Goal: Task Accomplishment & Management: Manage account settings

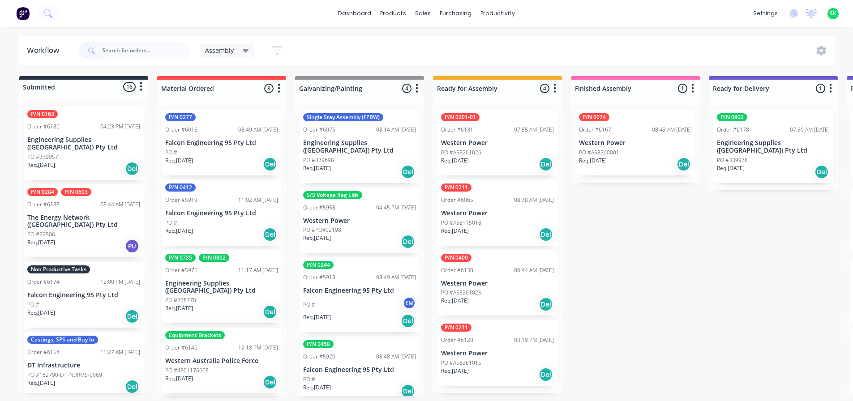
click at [100, 278] on div "12:00 PM [DATE]" at bounding box center [120, 282] width 40 height 8
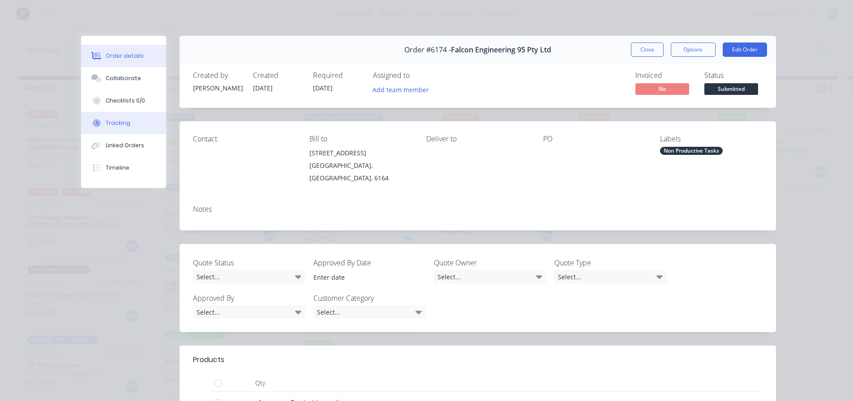
click at [151, 129] on button "Tracking" at bounding box center [123, 123] width 85 height 22
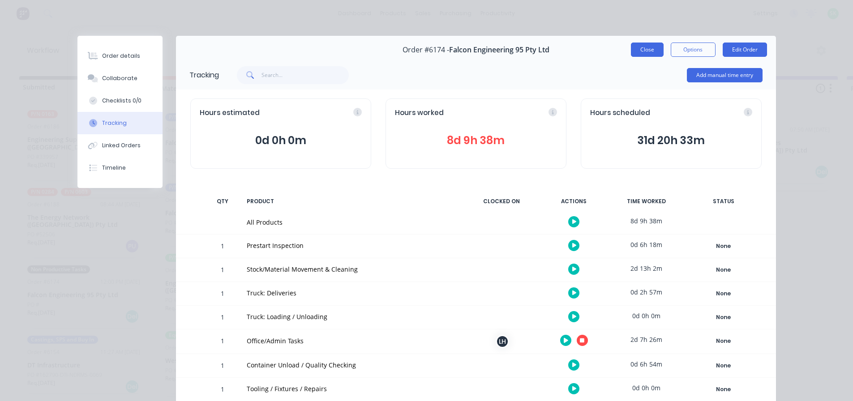
click at [637, 46] on button "Close" at bounding box center [647, 50] width 33 height 14
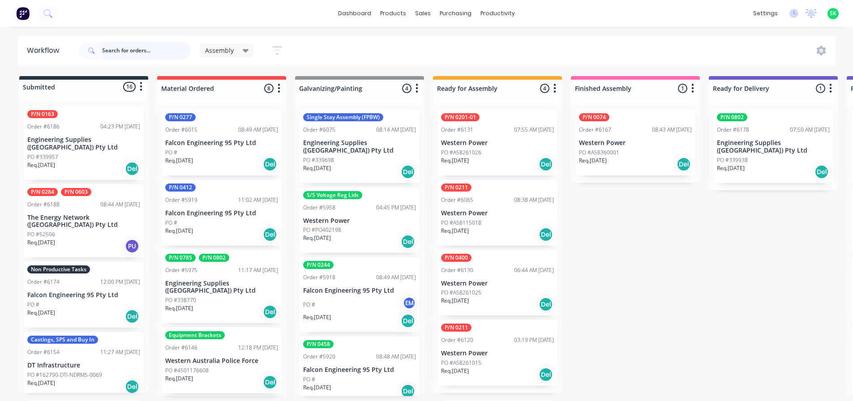
click at [140, 49] on input "text" at bounding box center [146, 51] width 89 height 18
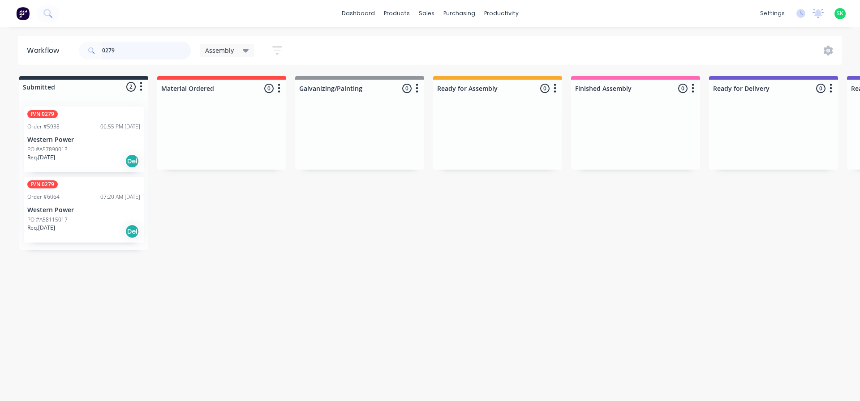
type input "0279"
click at [86, 151] on div "PO #A57890013" at bounding box center [83, 150] width 113 height 8
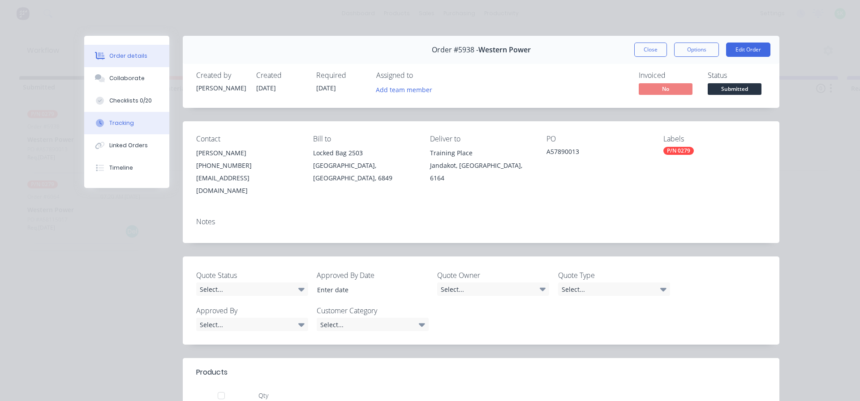
click at [146, 123] on button "Tracking" at bounding box center [126, 123] width 85 height 22
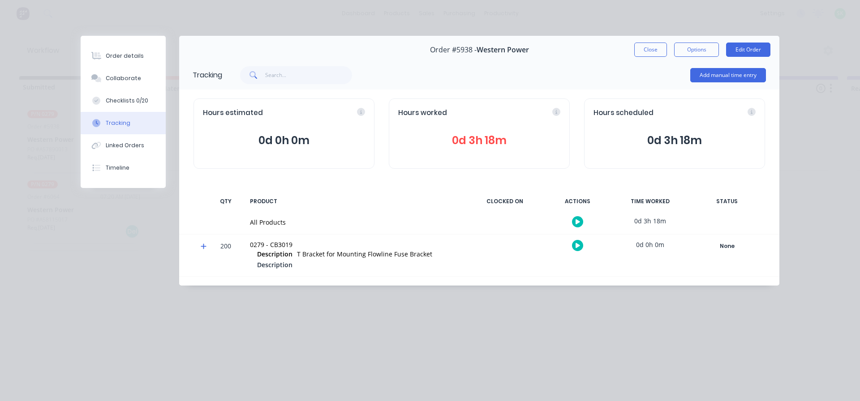
click at [578, 217] on button at bounding box center [577, 221] width 11 height 11
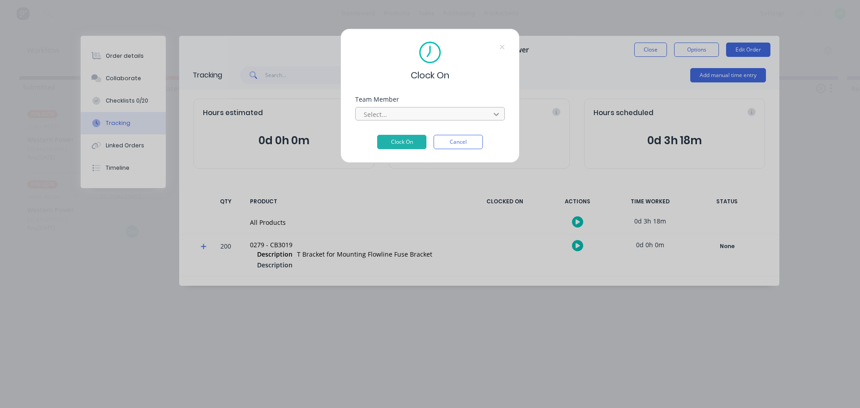
click at [500, 109] on div at bounding box center [496, 114] width 16 height 14
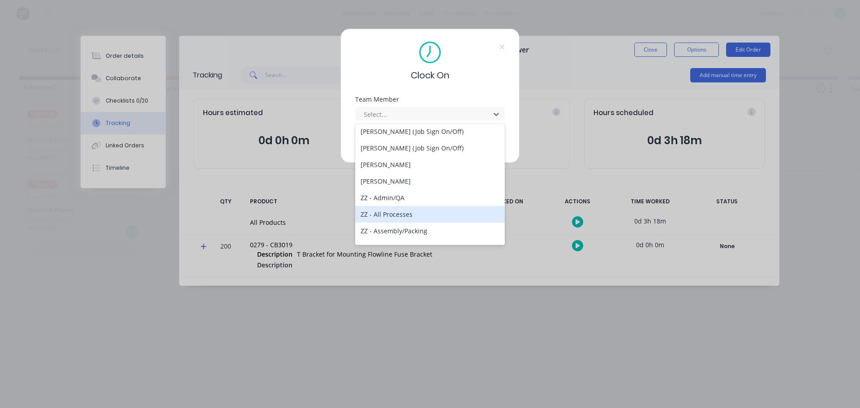
scroll to position [582, 0]
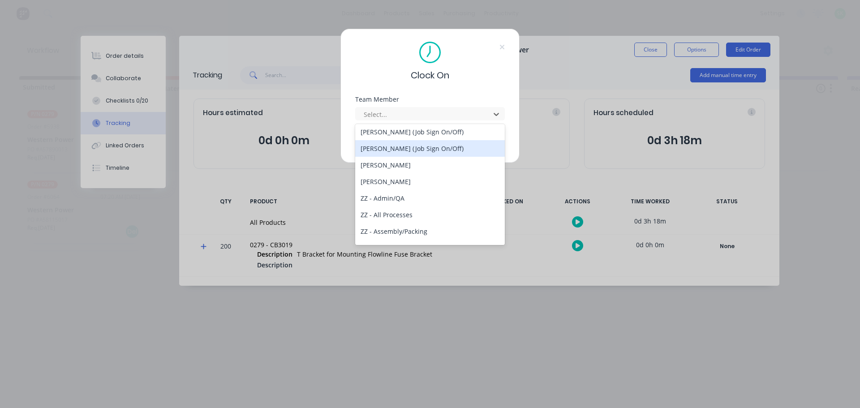
click at [420, 147] on div "[PERSON_NAME] (Job Sign On/Off)" at bounding box center [430, 148] width 150 height 17
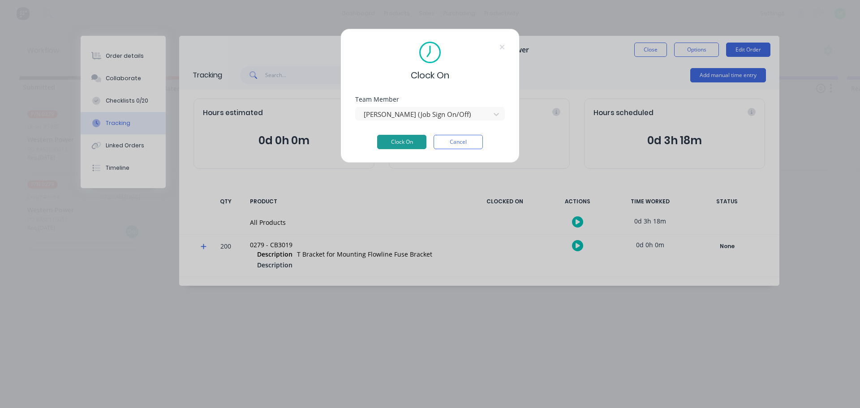
click at [412, 139] on button "Clock On" at bounding box center [401, 142] width 49 height 14
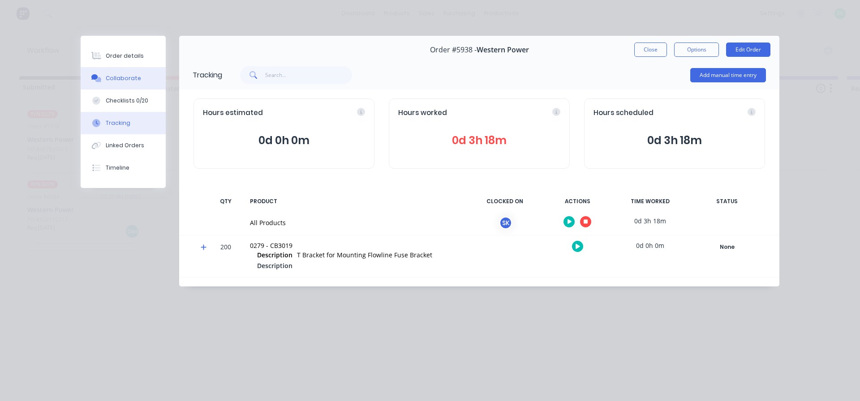
click at [138, 86] on button "Collaborate" at bounding box center [123, 78] width 85 height 22
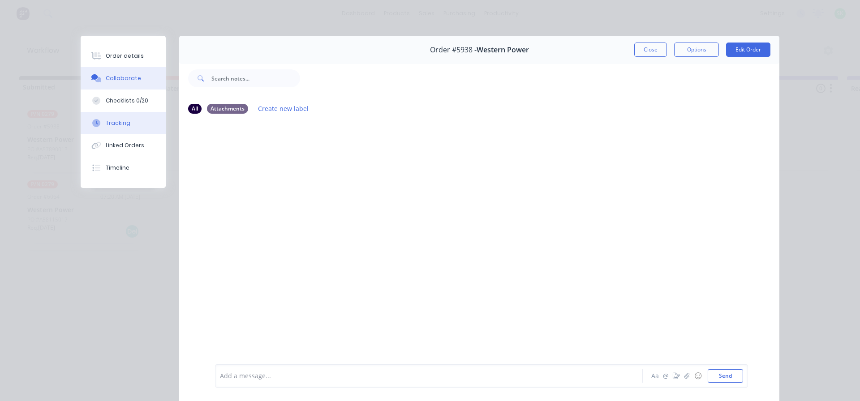
click at [131, 120] on button "Tracking" at bounding box center [123, 123] width 85 height 22
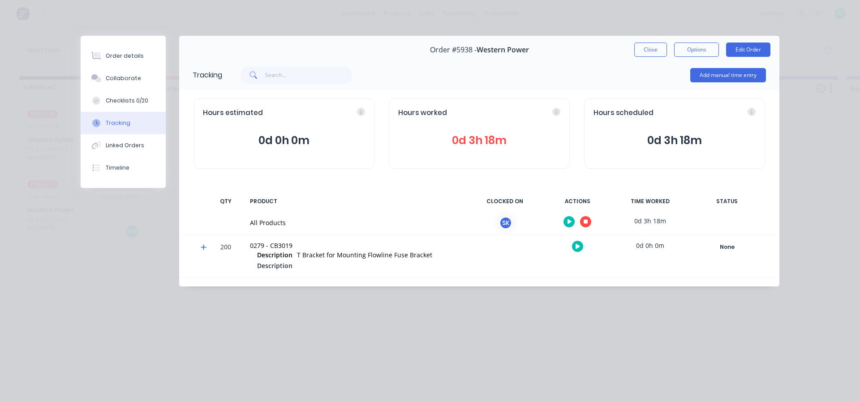
click at [498, 144] on span "0d 3h 18m" at bounding box center [479, 141] width 162 height 16
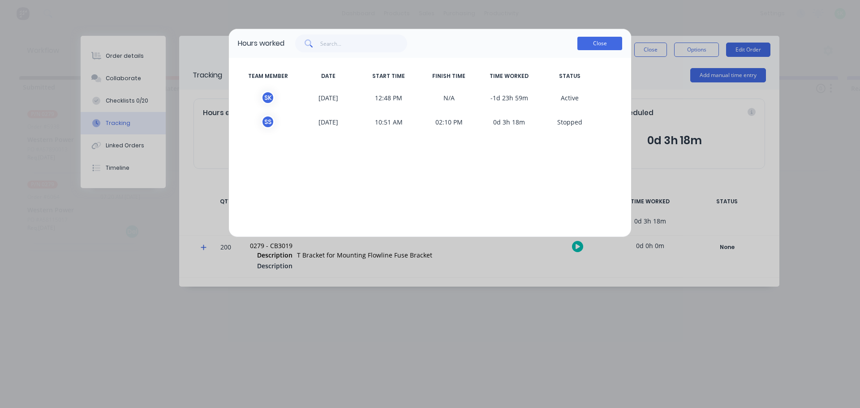
click at [599, 50] on button "Close" at bounding box center [599, 43] width 45 height 13
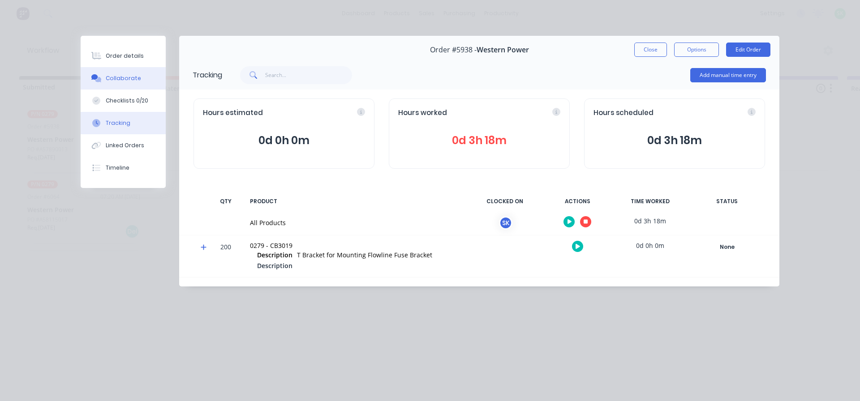
click at [124, 82] on div "Collaborate" at bounding box center [123, 78] width 35 height 8
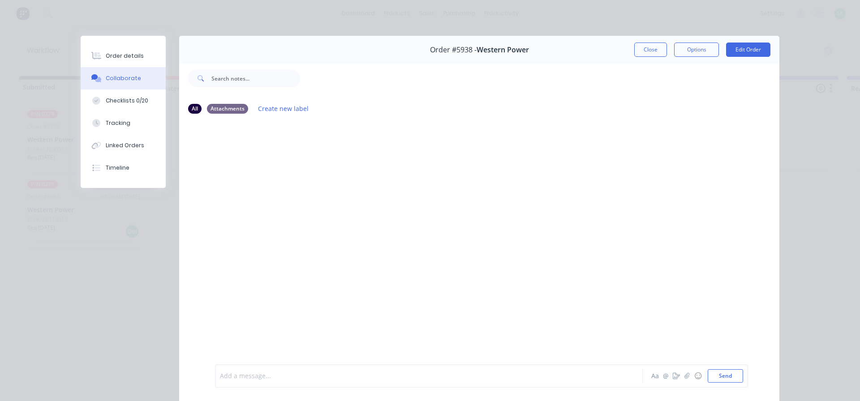
drag, startPoint x: 243, startPoint y: 374, endPoint x: 240, endPoint y: 379, distance: 6.2
click at [242, 375] on div at bounding box center [416, 376] width 392 height 9
click at [727, 379] on button "Send" at bounding box center [725, 376] width 35 height 13
click at [122, 57] on div "Order details" at bounding box center [125, 56] width 38 height 8
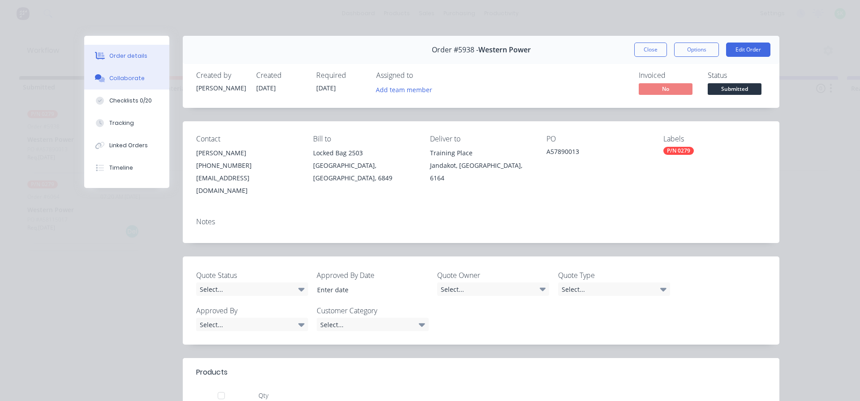
click at [133, 85] on button "Collaborate" at bounding box center [126, 78] width 85 height 22
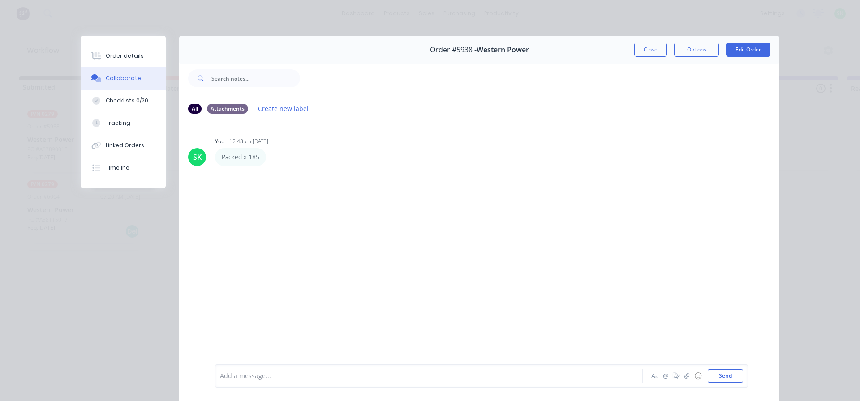
click at [267, 372] on div at bounding box center [416, 376] width 392 height 9
click at [727, 377] on button "Send" at bounding box center [725, 376] width 35 height 13
click at [634, 49] on button "Close" at bounding box center [650, 50] width 33 height 14
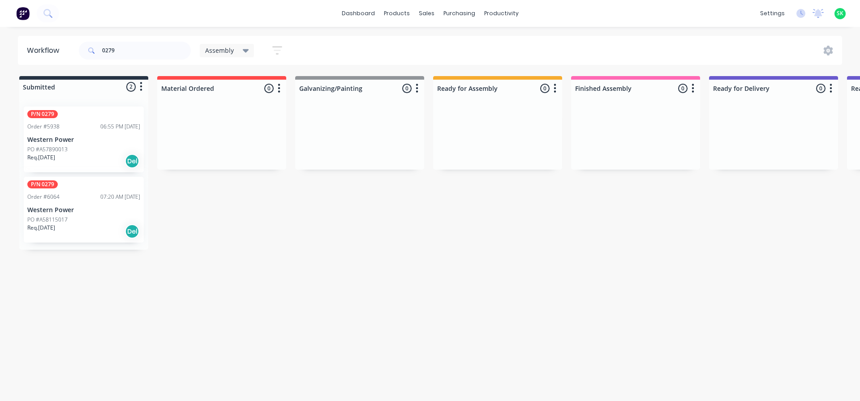
click at [89, 135] on div "P/N 0279 Order #5938 06:55 PM 25/07/25 Western Power PO #A57890013 Req. 15/09/2…" at bounding box center [84, 140] width 120 height 66
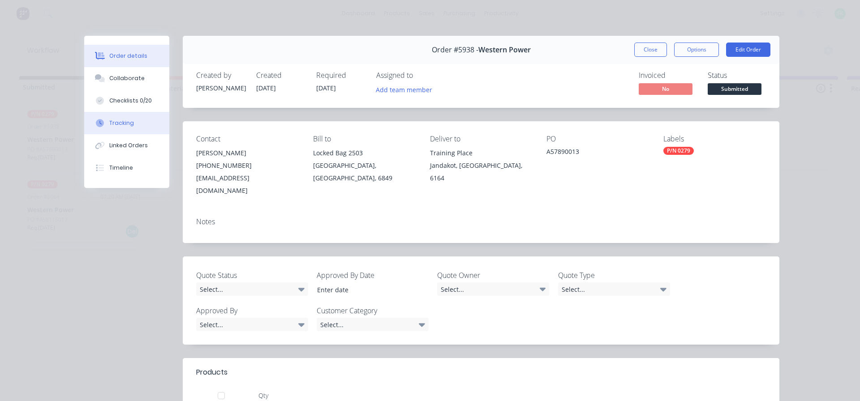
click at [135, 127] on button "Tracking" at bounding box center [126, 123] width 85 height 22
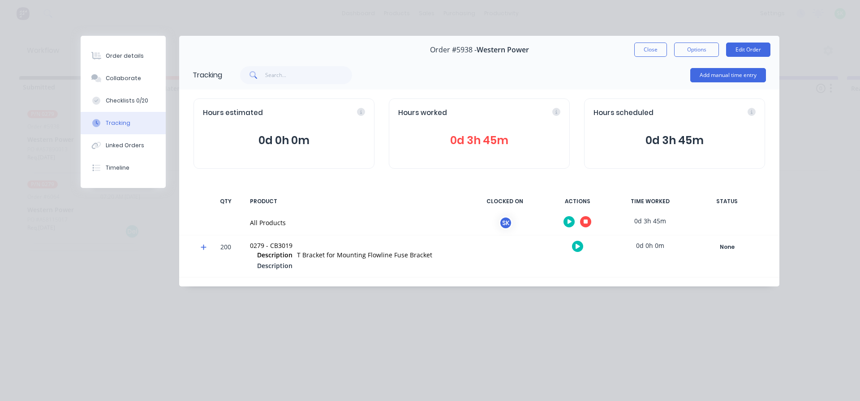
click at [581, 222] on button at bounding box center [585, 221] width 11 height 11
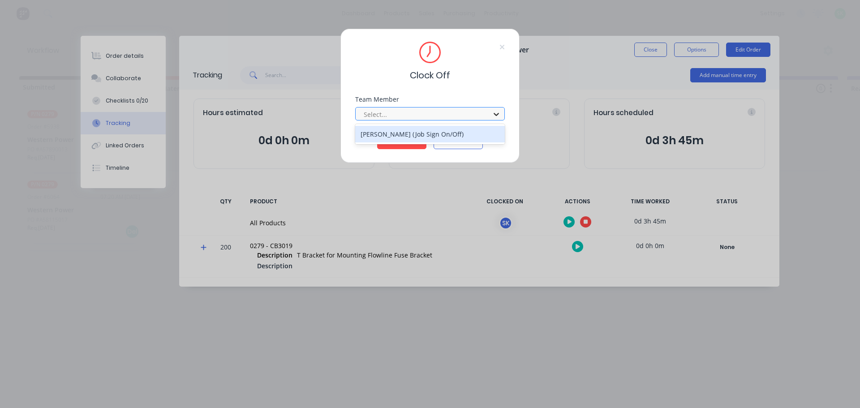
click at [491, 113] on div at bounding box center [496, 114] width 16 height 14
click at [451, 135] on div "[PERSON_NAME] (Job Sign On/Off)" at bounding box center [430, 134] width 150 height 17
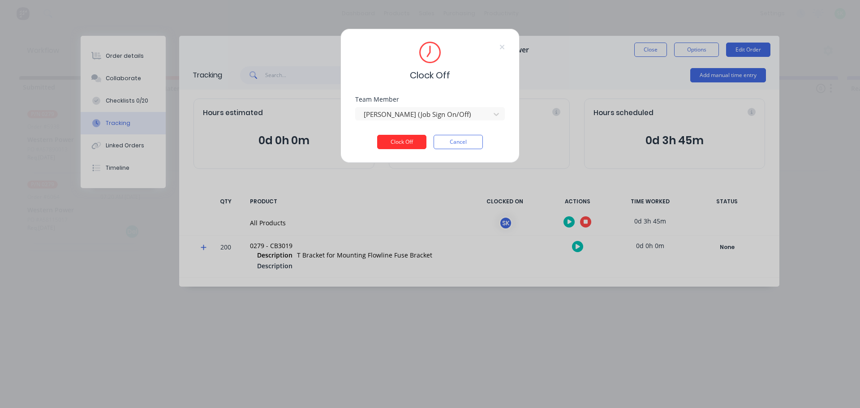
click at [410, 142] on button "Clock Off" at bounding box center [401, 142] width 49 height 14
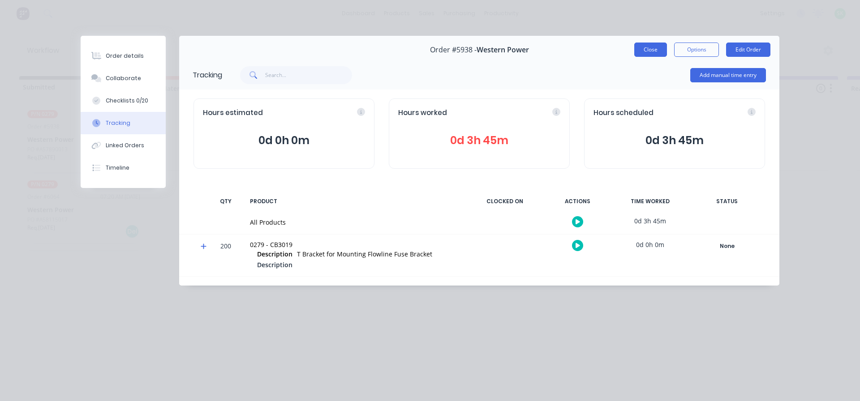
click at [654, 52] on button "Close" at bounding box center [650, 50] width 33 height 14
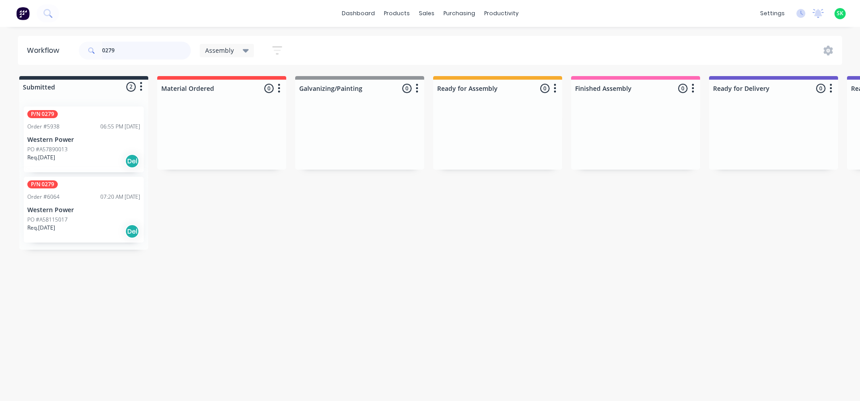
drag, startPoint x: 125, startPoint y: 47, endPoint x: 95, endPoint y: 49, distance: 29.6
click at [95, 49] on div "0279" at bounding box center [135, 51] width 112 height 18
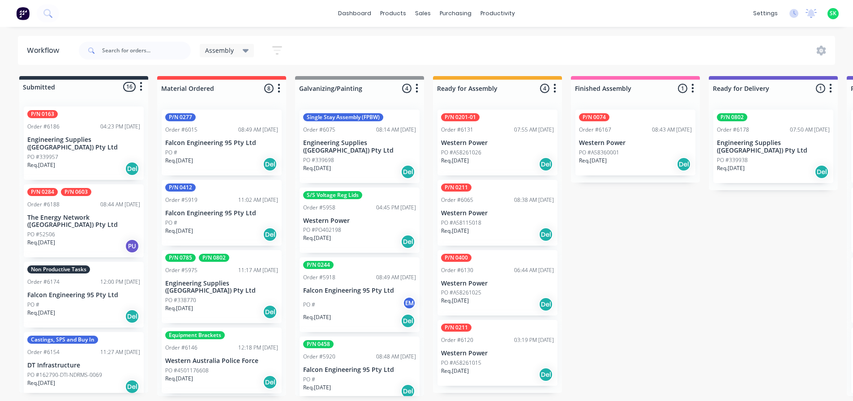
click at [68, 280] on div "Non Productive Tasks Order #6174 12:00 PM 08/08/25 Falcon Engineering 95 Pty Lt…" at bounding box center [84, 295] width 120 height 66
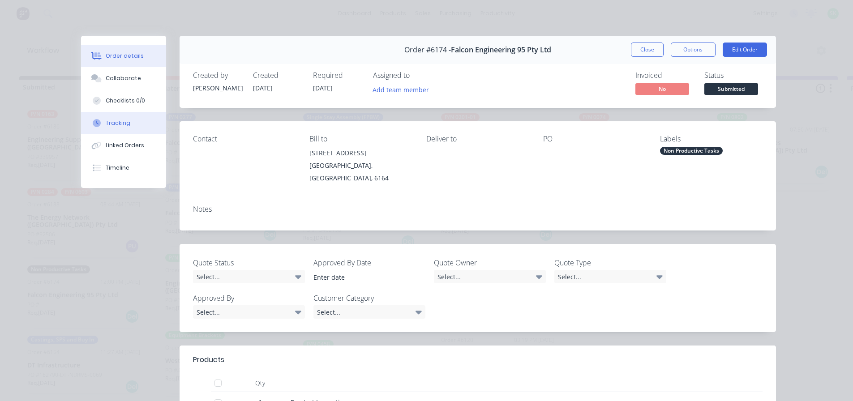
click at [139, 123] on button "Tracking" at bounding box center [123, 123] width 85 height 22
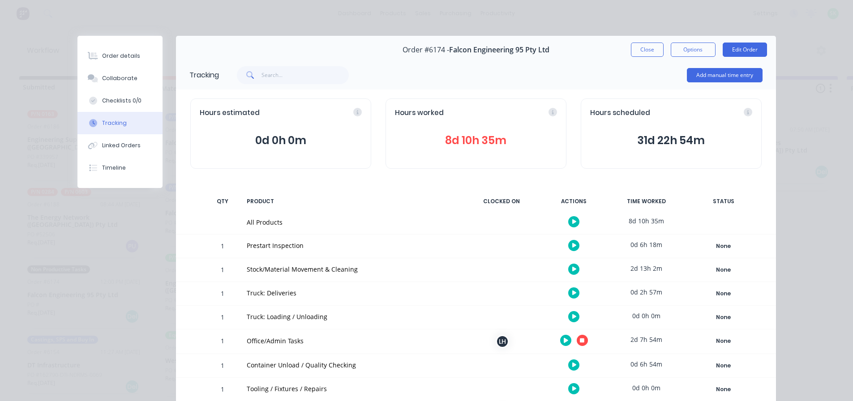
click at [564, 341] on icon at bounding box center [566, 341] width 4 height 6
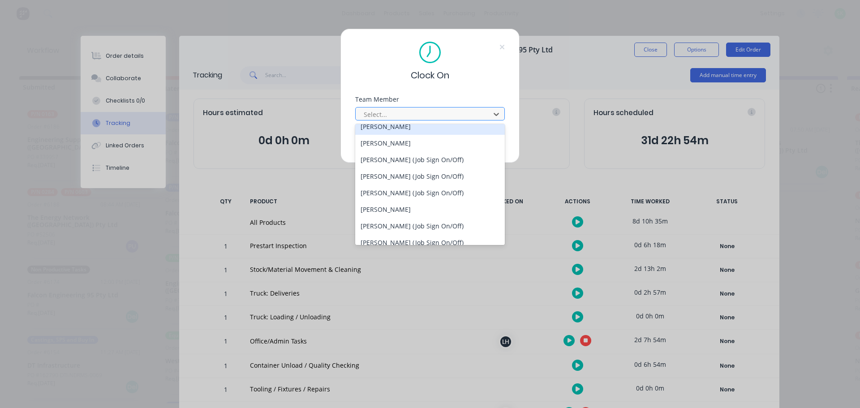
scroll to position [493, 0]
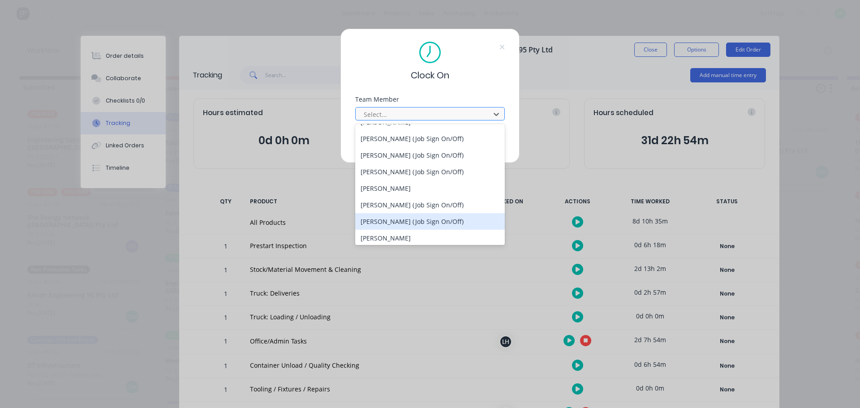
click at [398, 217] on div "[PERSON_NAME] (Job Sign On/Off)" at bounding box center [430, 221] width 150 height 17
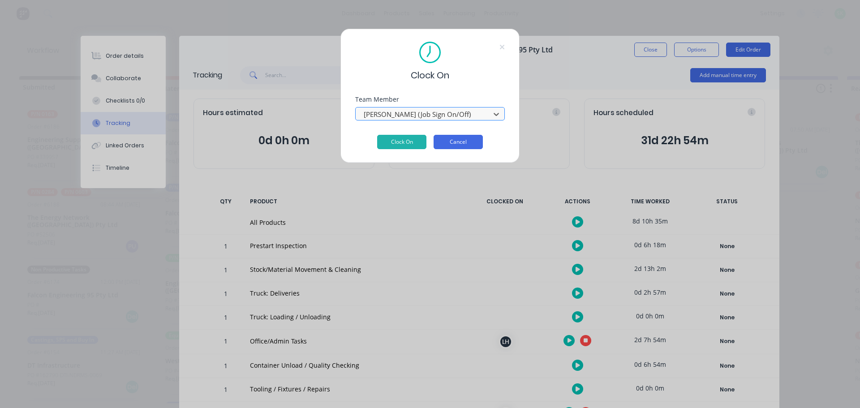
drag, startPoint x: 472, startPoint y: 152, endPoint x: 469, endPoint y: 147, distance: 5.4
click at [471, 151] on div "Clock On Team Member option STEPHEN KANE (Job Sign On/Off), selected. STEPHEN K…" at bounding box center [429, 96] width 179 height 134
click at [469, 145] on button "Cancel" at bounding box center [458, 142] width 49 height 14
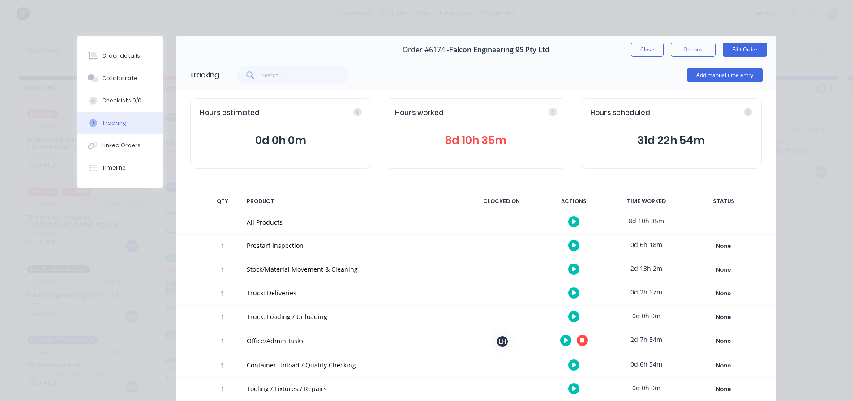
click at [573, 268] on button at bounding box center [573, 269] width 11 height 11
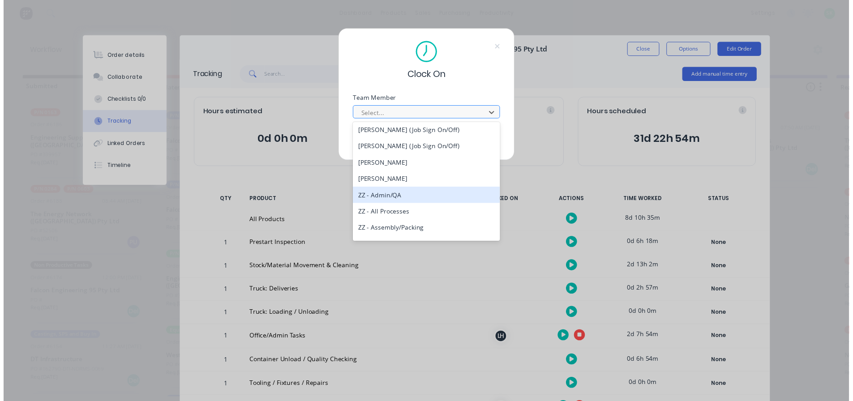
scroll to position [538, 0]
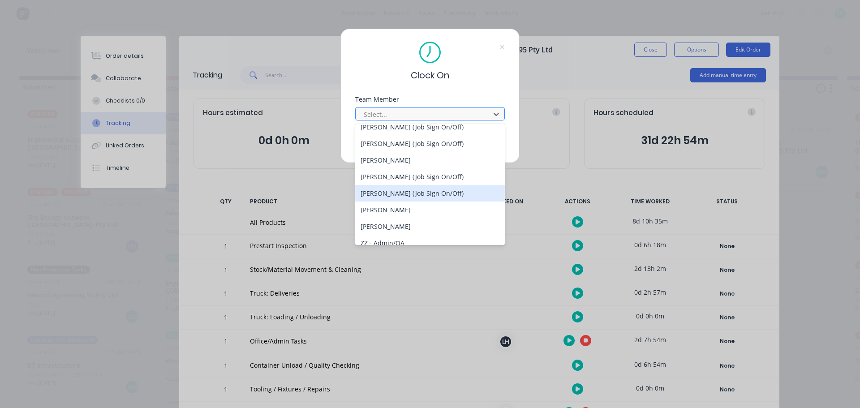
click at [431, 194] on div "[PERSON_NAME] (Job Sign On/Off)" at bounding box center [430, 193] width 150 height 17
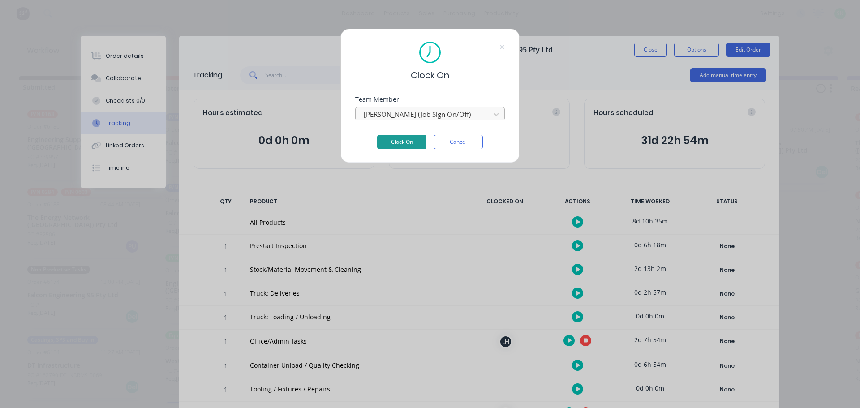
click at [401, 137] on button "Clock On" at bounding box center [401, 142] width 49 height 14
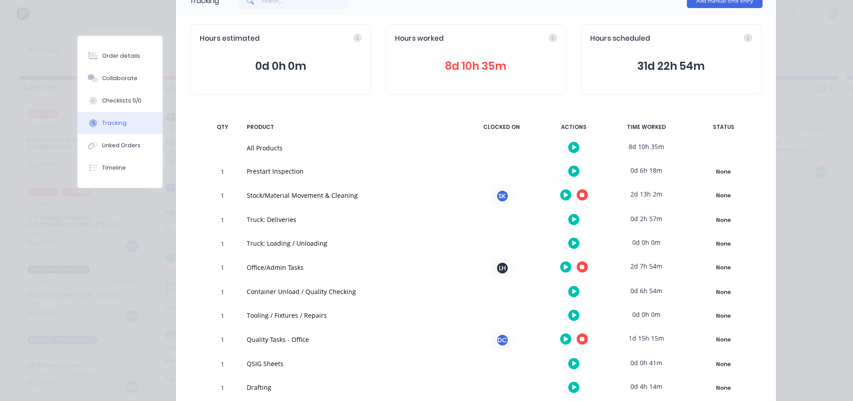
scroll to position [0, 0]
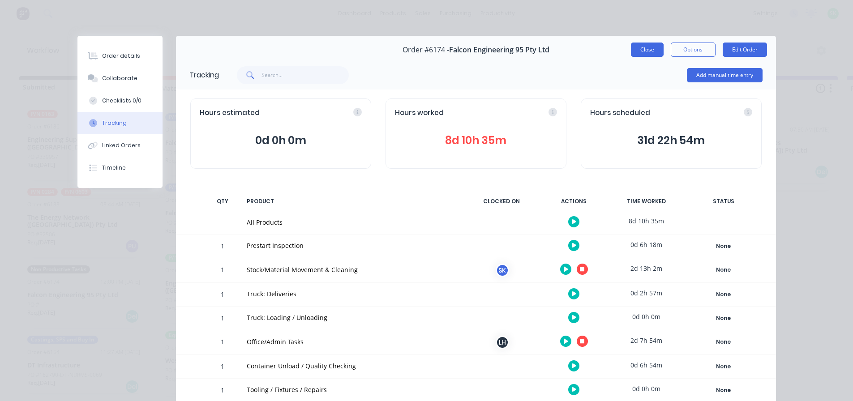
click at [649, 53] on button "Close" at bounding box center [647, 50] width 33 height 14
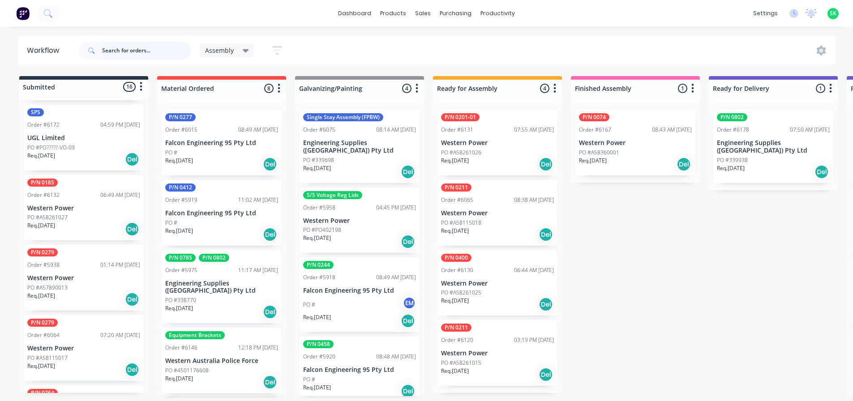
scroll to position [314, 0]
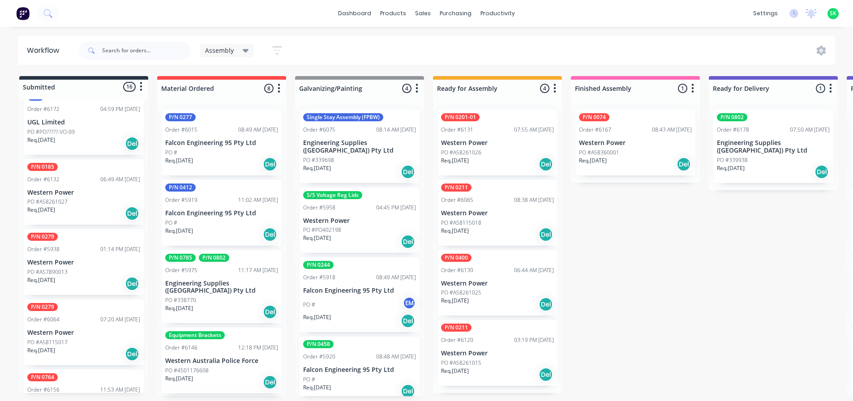
click at [106, 276] on div "Req. 15/09/25 Del" at bounding box center [83, 283] width 113 height 15
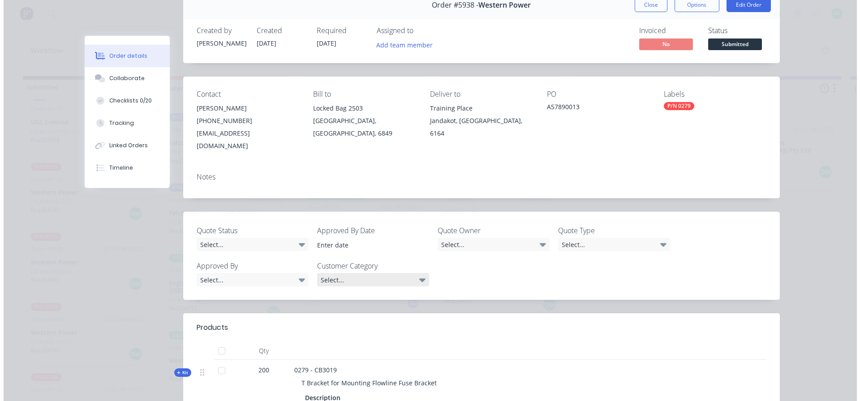
scroll to position [0, 0]
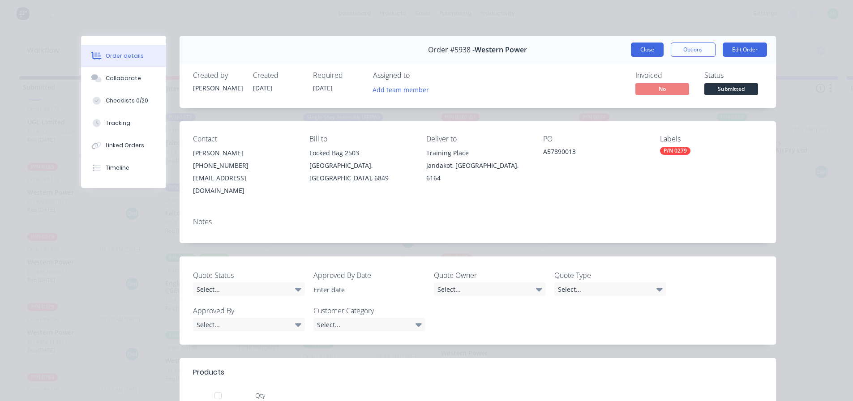
click at [644, 53] on button "Close" at bounding box center [647, 50] width 33 height 14
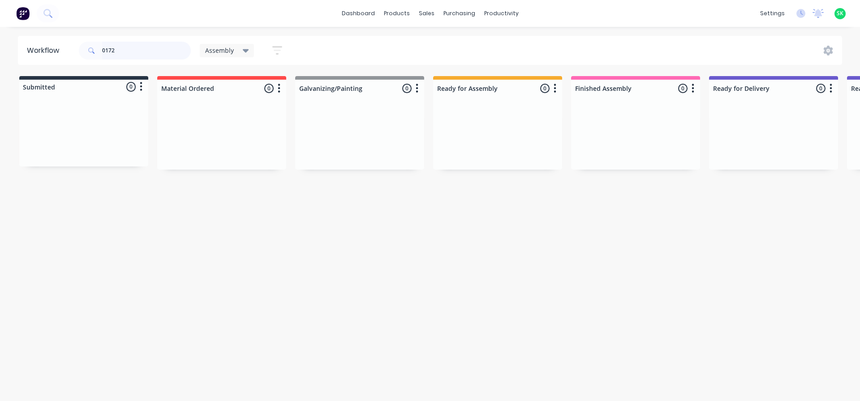
type input "0172"
click at [241, 53] on div "Assembly" at bounding box center [227, 51] width 44 height 8
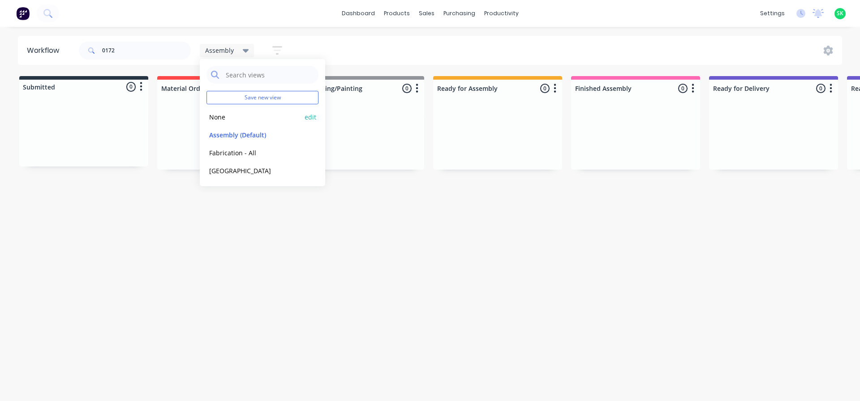
click at [235, 116] on button "None" at bounding box center [254, 117] width 95 height 10
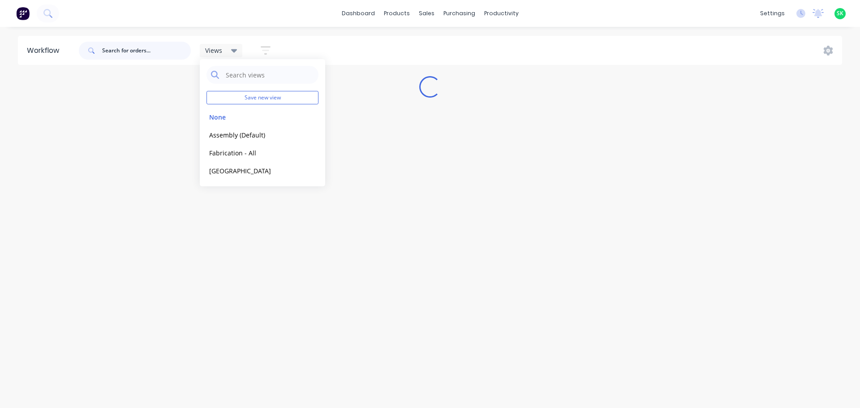
click at [120, 51] on input "text" at bounding box center [146, 51] width 89 height 18
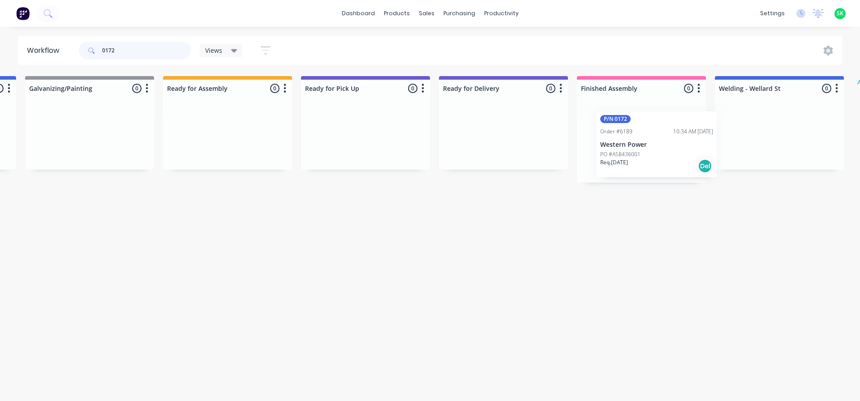
scroll to position [0, 547]
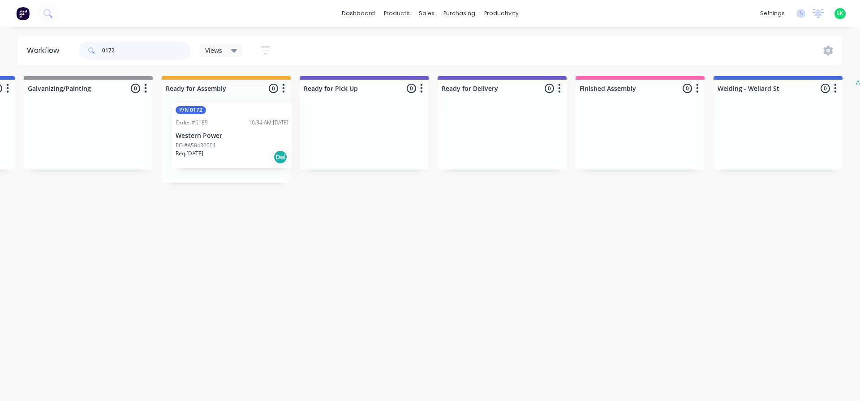
drag, startPoint x: 66, startPoint y: 140, endPoint x: 218, endPoint y: 136, distance: 152.4
click at [218, 136] on div "Submitted 1 Status colour #273444 hex #273444 Save Cancel Summaries Total order…" at bounding box center [258, 129] width 1624 height 107
type input "0172"
click at [235, 149] on div "PO #A58436001" at bounding box center [226, 153] width 113 height 8
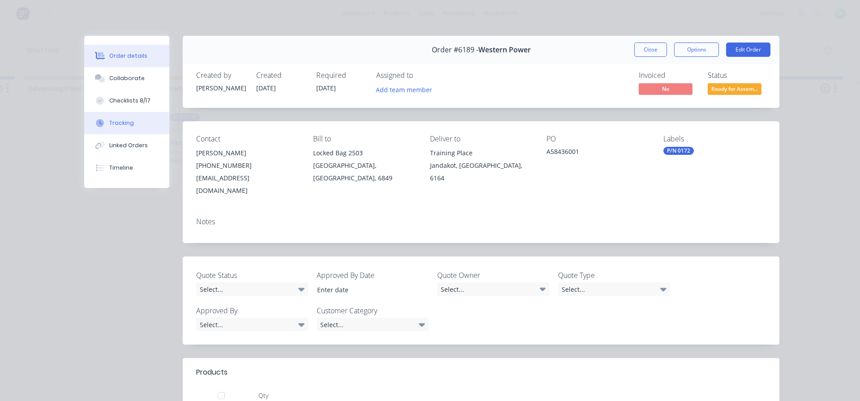
click at [144, 121] on button "Tracking" at bounding box center [126, 123] width 85 height 22
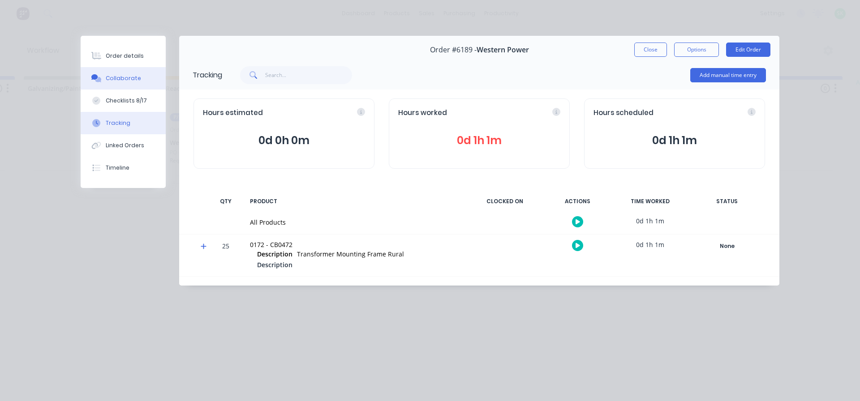
click at [142, 78] on button "Collaborate" at bounding box center [123, 78] width 85 height 22
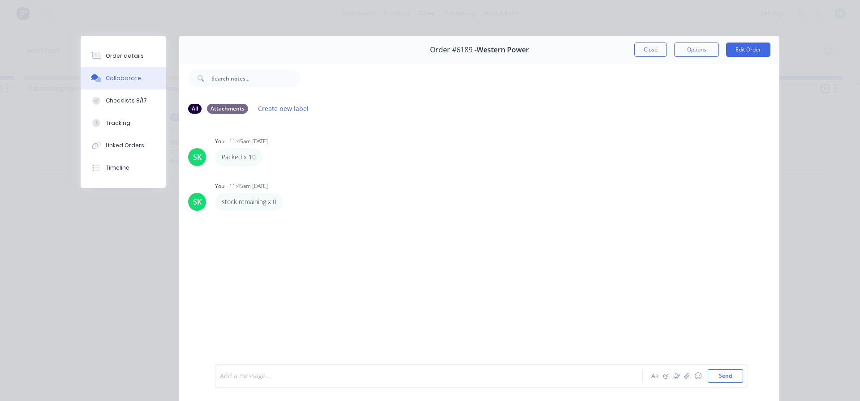
click at [245, 376] on div at bounding box center [416, 376] width 392 height 9
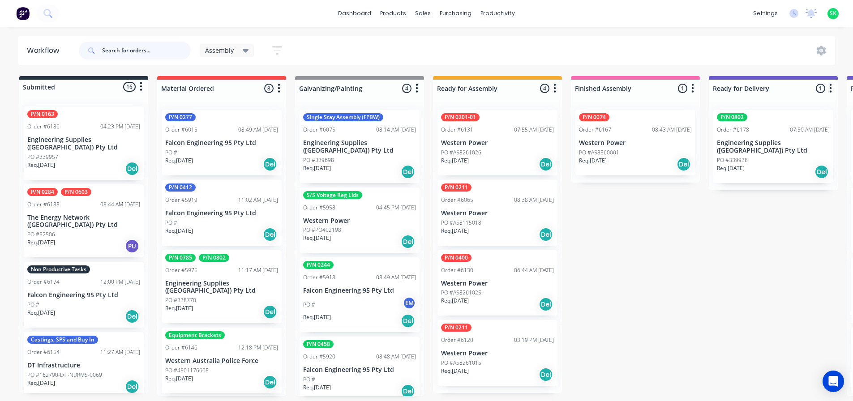
click at [120, 51] on input "text" at bounding box center [146, 51] width 89 height 18
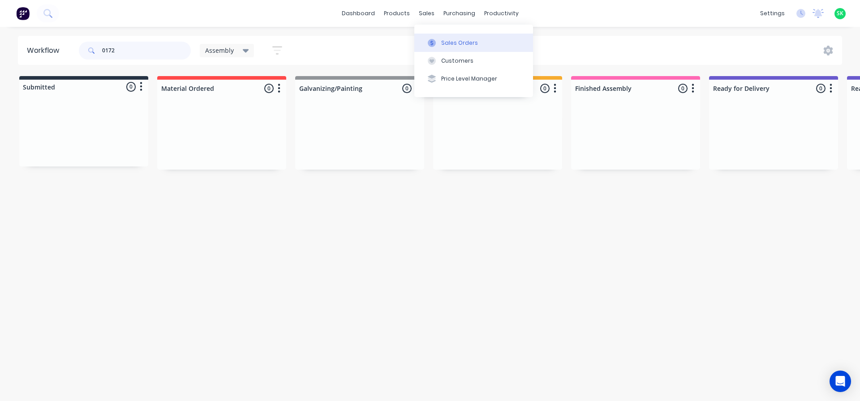
type input "0172"
click at [439, 49] on button "Sales Orders" at bounding box center [473, 43] width 119 height 18
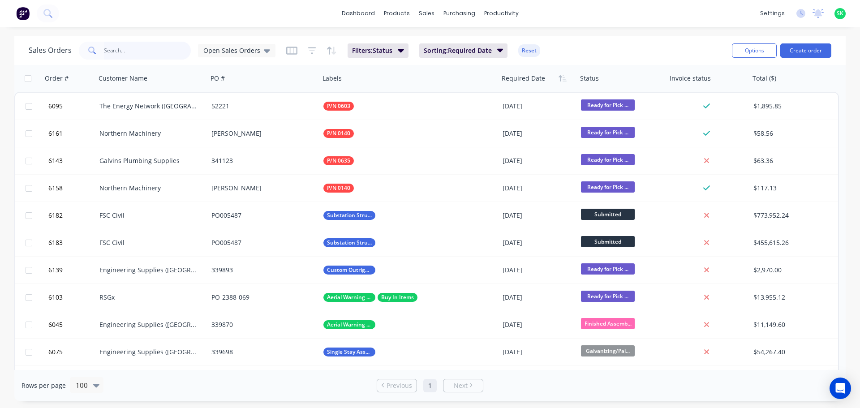
click at [109, 59] on input "text" at bounding box center [147, 51] width 87 height 18
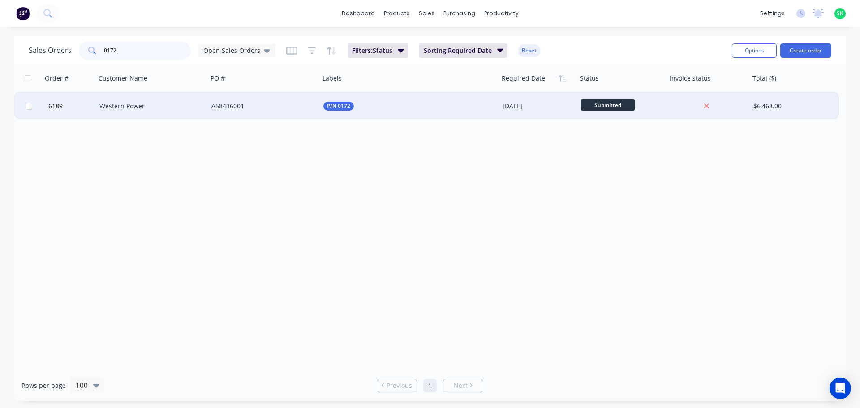
type input "0172"
click at [168, 110] on div "Western Power" at bounding box center [148, 106] width 99 height 9
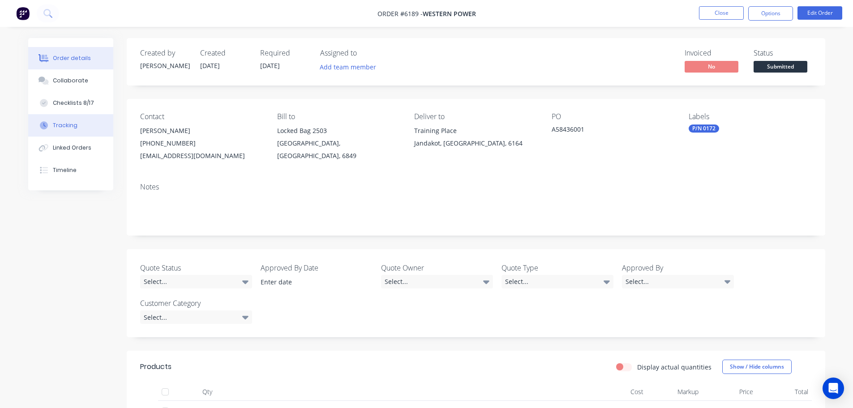
click at [85, 126] on button "Tracking" at bounding box center [70, 125] width 85 height 22
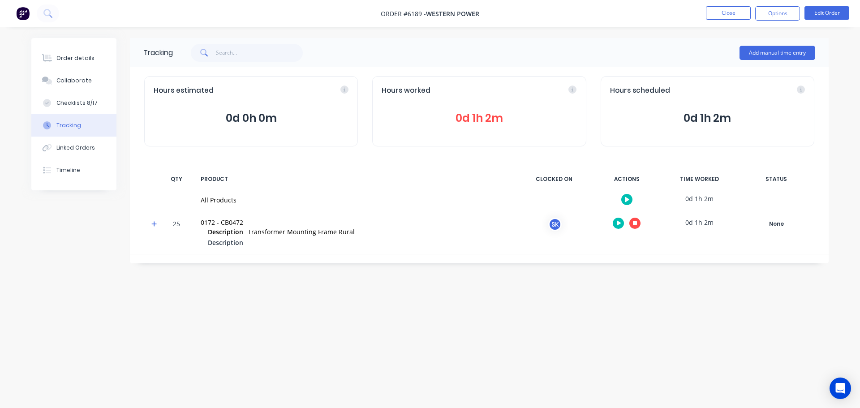
click at [637, 222] on button at bounding box center [634, 223] width 11 height 11
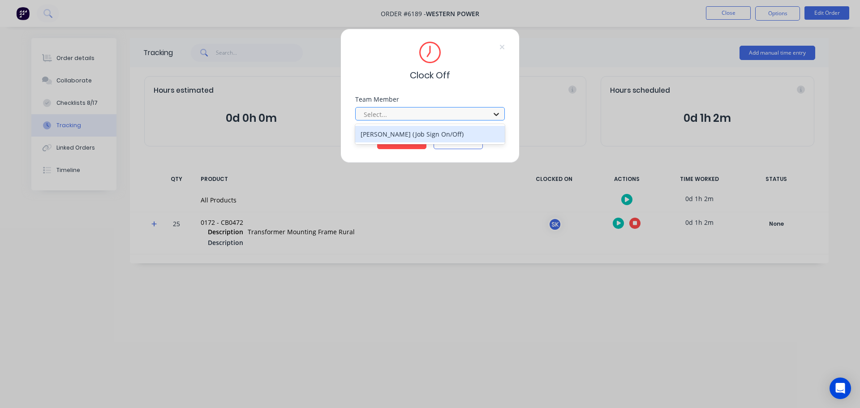
click at [495, 115] on icon at bounding box center [496, 114] width 9 height 9
click at [448, 138] on div "[PERSON_NAME] (Job Sign On/Off)" at bounding box center [430, 134] width 150 height 17
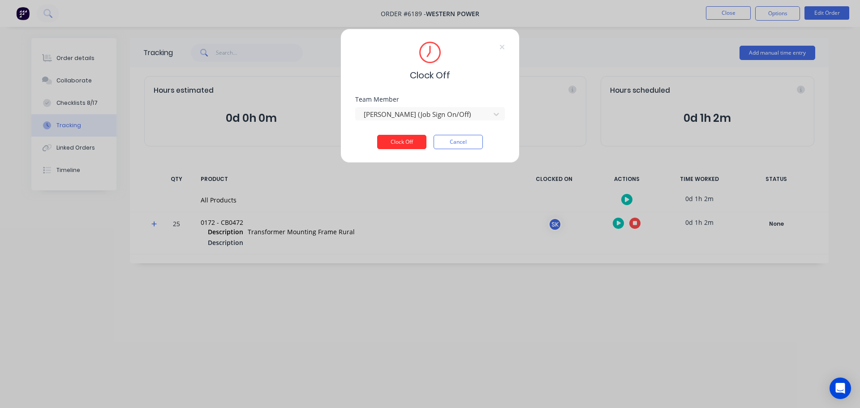
click at [400, 138] on button "Clock Off" at bounding box center [401, 142] width 49 height 14
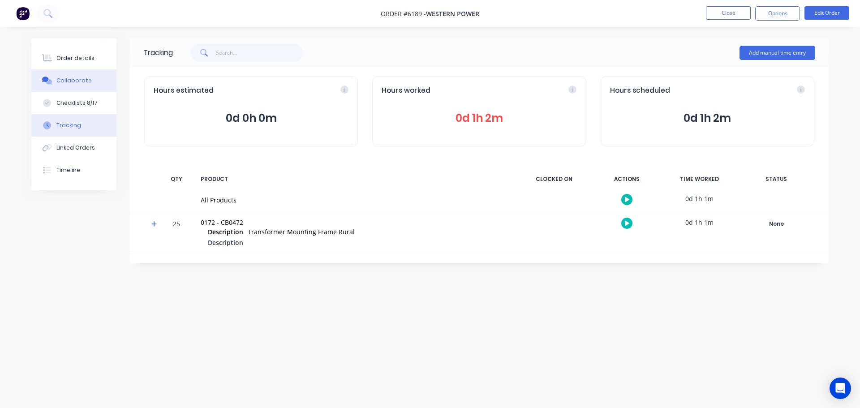
click at [81, 82] on div "Collaborate" at bounding box center [73, 81] width 35 height 8
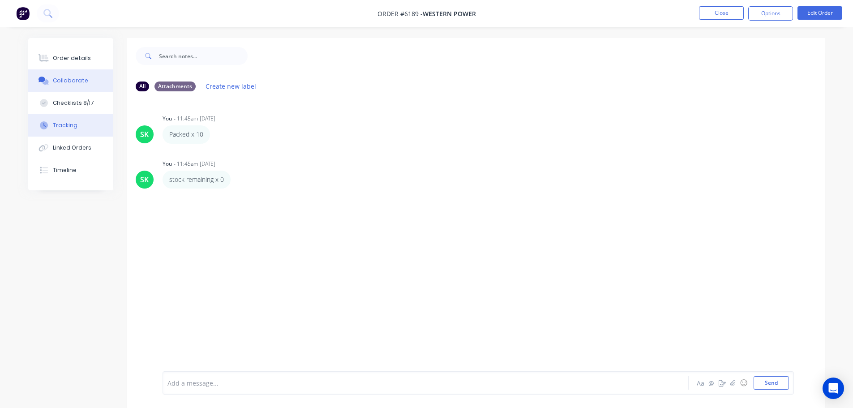
click at [75, 129] on div "Tracking" at bounding box center [65, 125] width 25 height 8
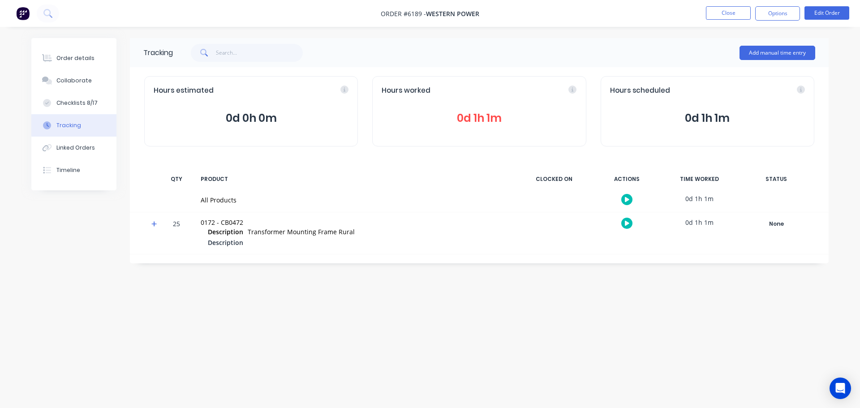
click at [482, 118] on span "0d 1h 1m" at bounding box center [479, 118] width 195 height 16
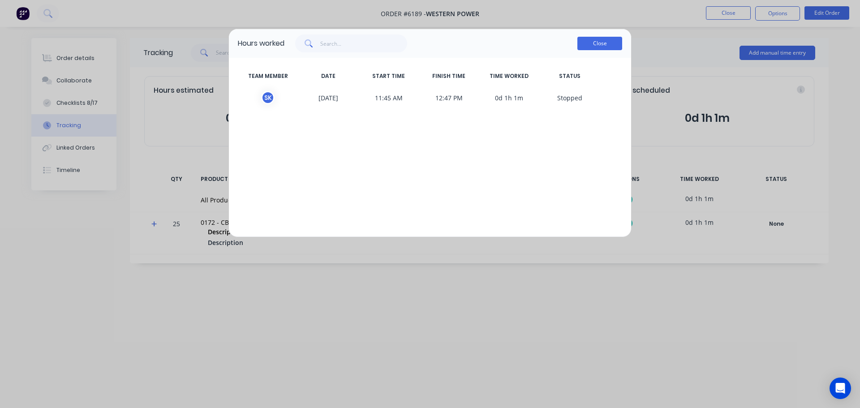
click at [594, 47] on button "Close" at bounding box center [599, 43] width 45 height 13
